Goal: Find specific page/section: Find specific page/section

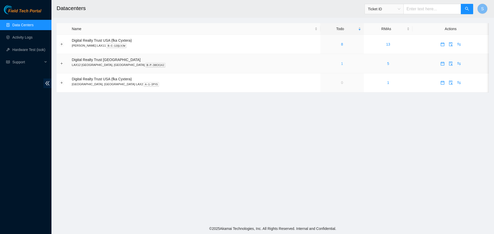
click at [341, 64] on link "1" at bounding box center [342, 63] width 2 height 4
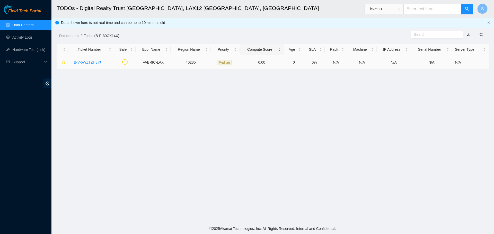
click at [82, 60] on link "B-V-5WZTZH3" at bounding box center [86, 62] width 24 height 4
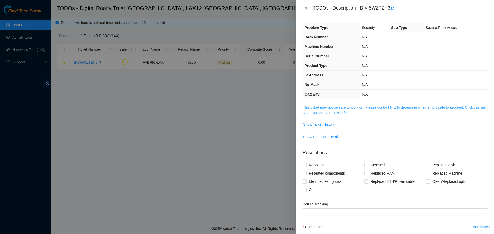
click at [320, 114] on link "This ticket may not be safe to work on. Please contact NIE to determine whether…" at bounding box center [394, 110] width 183 height 10
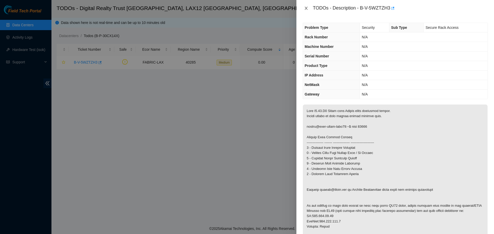
click at [307, 8] on icon "close" at bounding box center [306, 8] width 4 height 4
